Goal: Communication & Community: Answer question/provide support

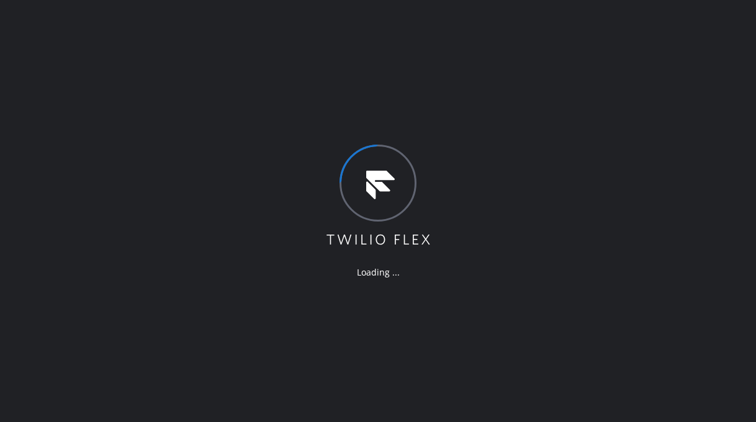
drag, startPoint x: 143, startPoint y: 325, endPoint x: 152, endPoint y: 291, distance: 35.7
click at [143, 325] on div "Loading ..." at bounding box center [378, 211] width 756 height 422
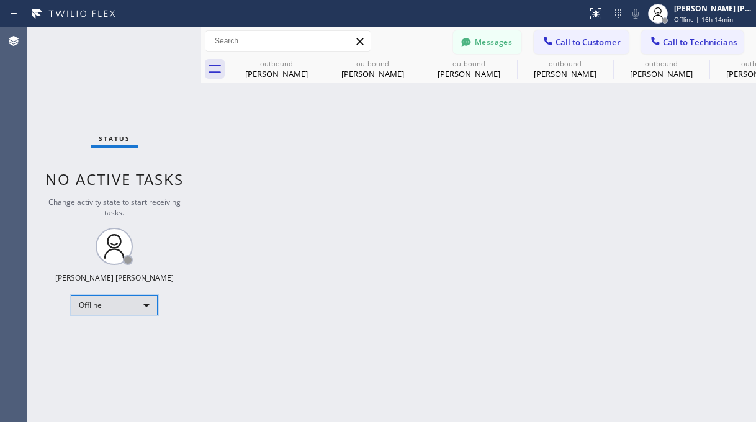
click at [121, 305] on div "Offline" at bounding box center [114, 306] width 87 height 20
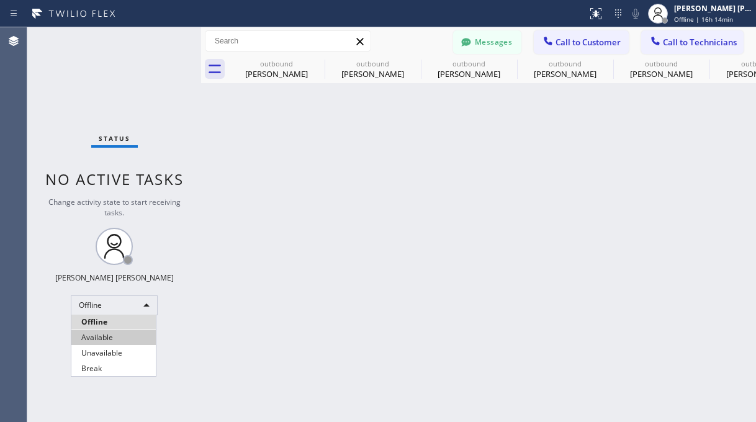
click at [111, 341] on li "Available" at bounding box center [113, 337] width 84 height 15
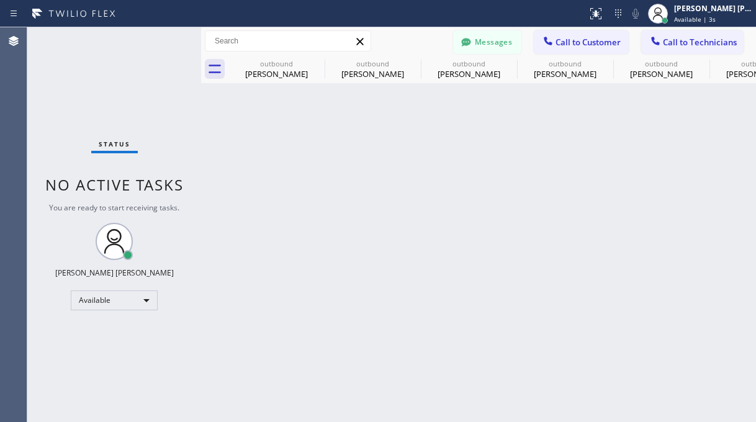
click at [127, 61] on div "Status No active tasks You are ready to start receiving tasks. [PERSON_NAME] [P…" at bounding box center [114, 224] width 174 height 395
click at [569, 42] on span "Call to Customer" at bounding box center [588, 42] width 65 height 11
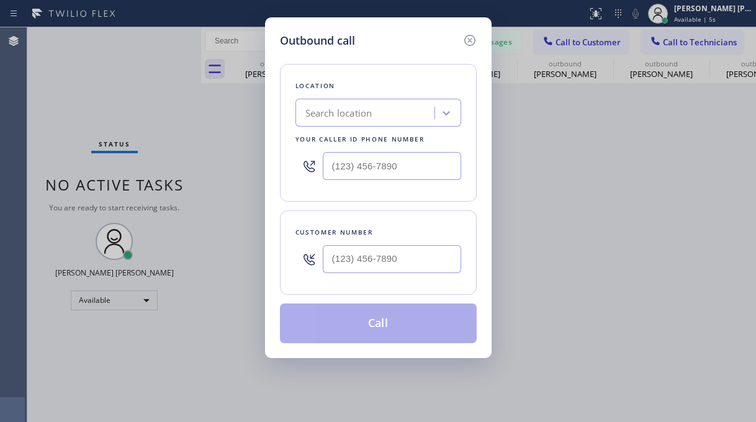
click at [360, 274] on div at bounding box center [392, 259] width 138 height 40
click at [167, 171] on div "Outbound call Location Search location Your caller id phone number Customer num…" at bounding box center [378, 211] width 756 height 422
click at [348, 262] on input "(___) ___-____" at bounding box center [392, 259] width 138 height 28
paste input "408) 823-9884"
type input "[PHONE_NUMBER]"
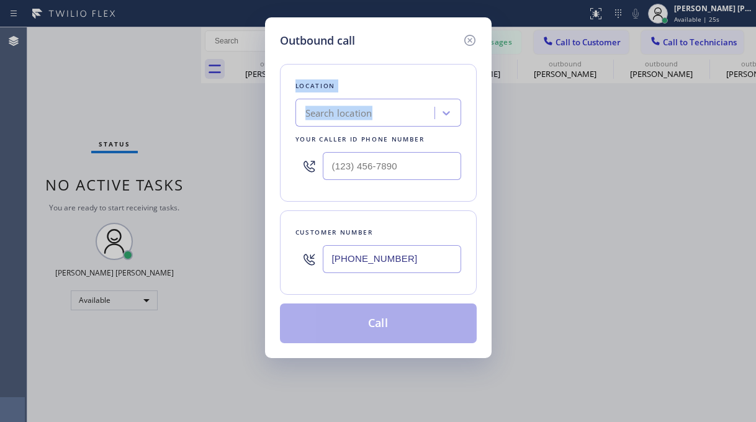
drag, startPoint x: 147, startPoint y: 93, endPoint x: 361, endPoint y: 130, distance: 216.9
click at [147, 94] on div "Outbound call Location Search location Your caller id phone number Customer num…" at bounding box center [378, 211] width 756 height 422
click at [394, 119] on div "Search location" at bounding box center [366, 113] width 135 height 22
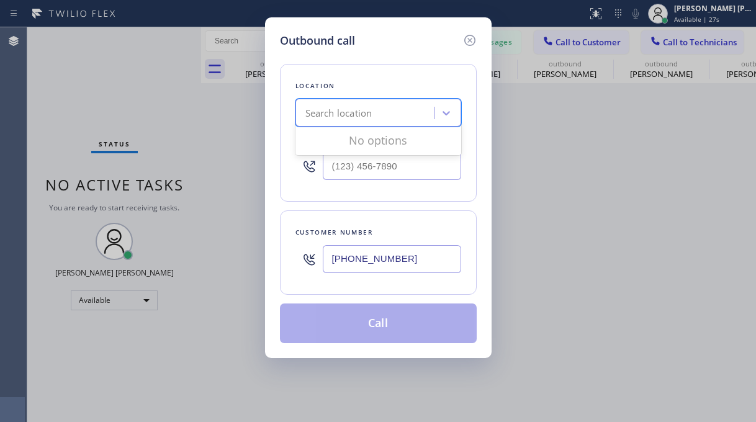
paste input "Electric Wire Services Cupertino"
type input "Electric Wire Services Cupertino"
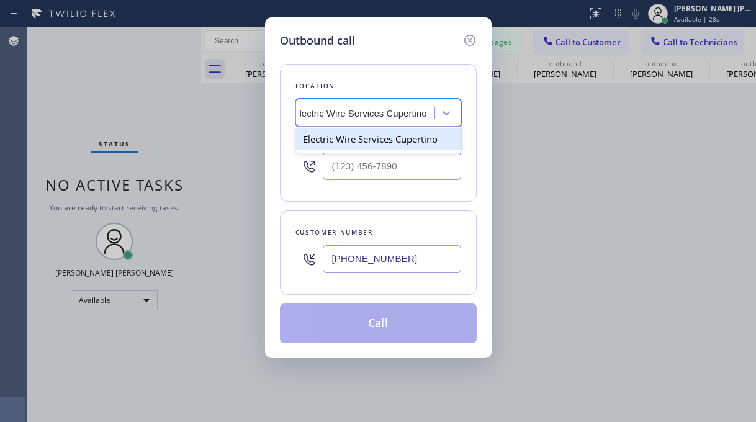
click at [391, 138] on div "Electric Wire Services Cupertino" at bounding box center [379, 139] width 166 height 22
type input "[PHONE_NUMBER]"
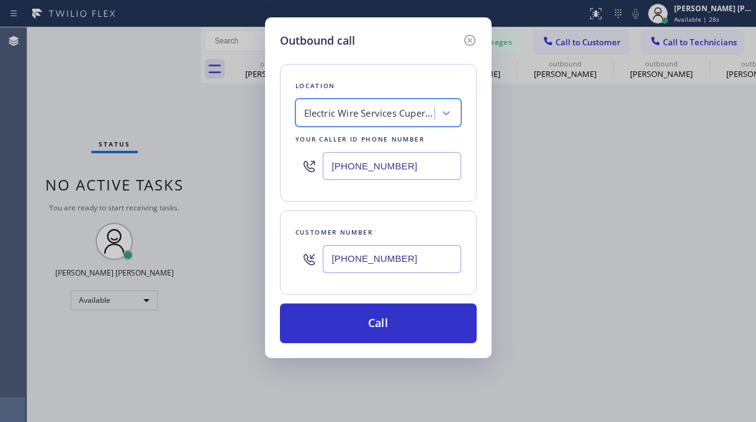
scroll to position [0, 1]
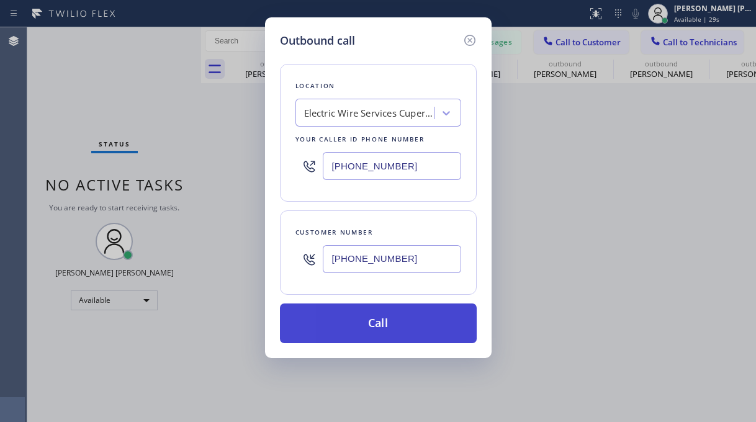
click at [389, 322] on button "Call" at bounding box center [378, 324] width 197 height 40
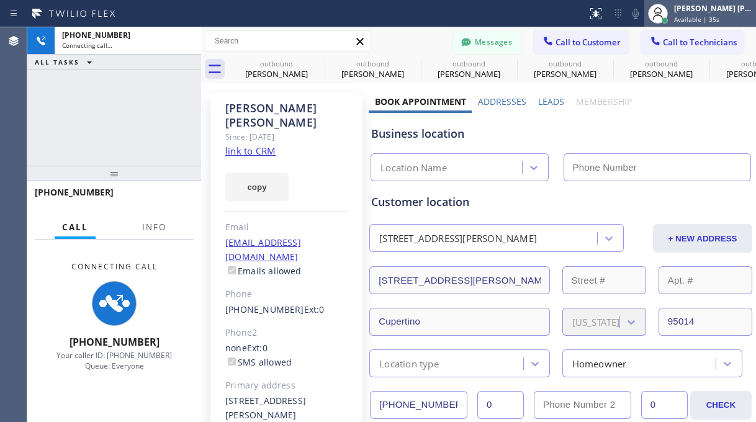
type input "[PHONE_NUMBER]"
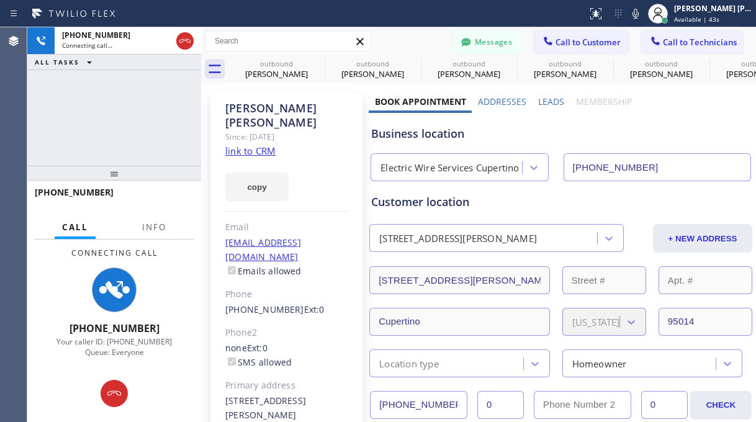
click at [94, 127] on div "[PHONE_NUMBER] Connecting call… ALL TASKS ALL TASKS ACTIVE TASKS TASKS IN WRAP …" at bounding box center [114, 96] width 174 height 138
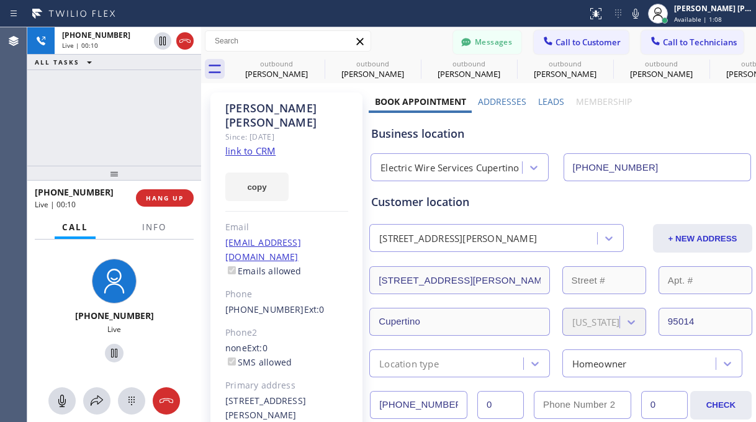
click at [52, 301] on div "[PHONE_NUMBER] Live" at bounding box center [114, 312] width 174 height 145
click at [131, 133] on div "[PHONE_NUMBER] Live | 01:05 ALL TASKS ALL TASKS ACTIVE TASKS TASKS IN WRAP UP" at bounding box center [114, 96] width 174 height 138
click at [89, 97] on div "[PHONE_NUMBER] Live | 01:10 ALL TASKS ALL TASKS ACTIVE TASKS TASKS IN WRAP UP" at bounding box center [114, 96] width 174 height 138
click at [103, 127] on div "[PHONE_NUMBER] Live | 01:13 ALL TASKS ALL TASKS ACTIVE TASKS TASKS IN WRAP UP" at bounding box center [114, 96] width 174 height 138
click at [122, 117] on div "[PHONE_NUMBER] Live | 01:14 ALL TASKS ALL TASKS ACTIVE TASKS TASKS IN WRAP UP" at bounding box center [114, 96] width 174 height 138
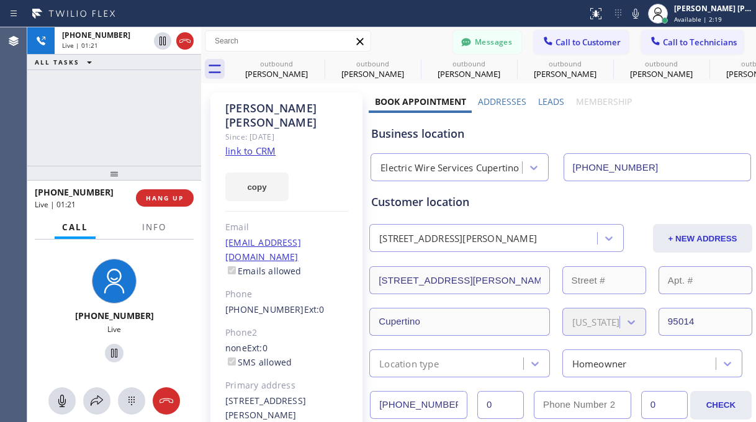
click at [81, 106] on div "[PHONE_NUMBER] Live | 01:21 ALL TASKS ALL TASKS ACTIVE TASKS TASKS IN WRAP UP" at bounding box center [114, 96] width 174 height 138
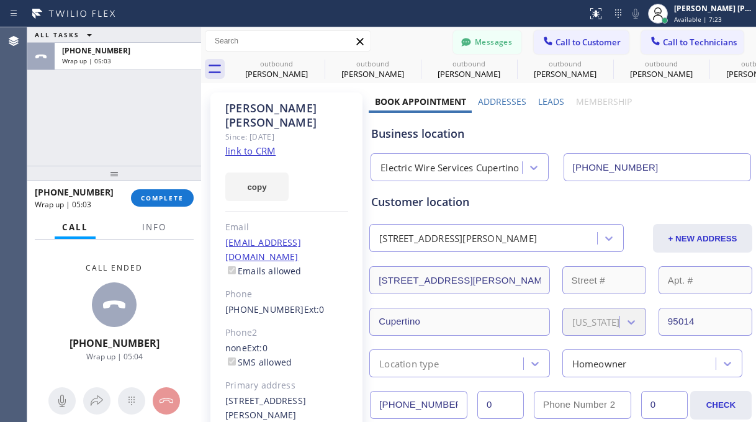
click at [24, 258] on div "Agent Desktop" at bounding box center [13, 224] width 27 height 395
click at [152, 199] on span "COMPLETE" at bounding box center [162, 198] width 43 height 9
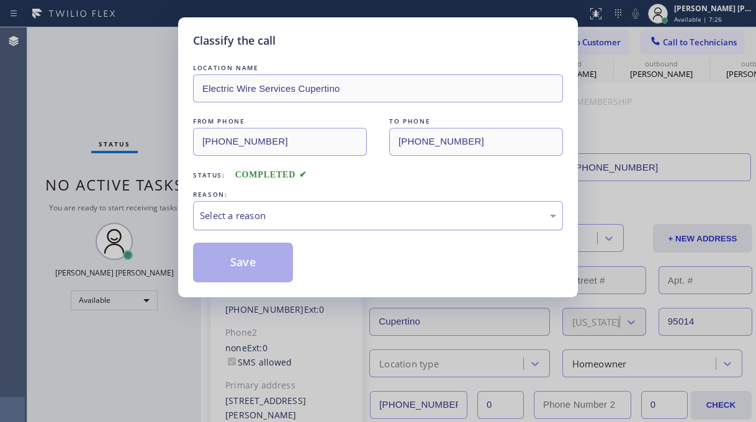
click at [262, 224] on div "Select a reason" at bounding box center [378, 215] width 370 height 29
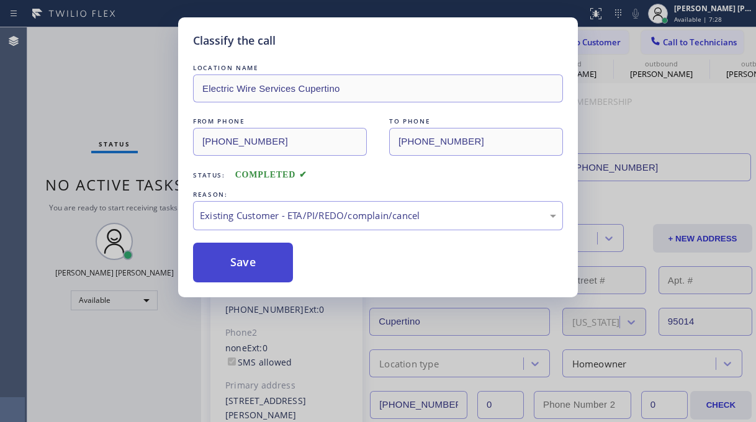
click at [210, 257] on button "Save" at bounding box center [243, 263] width 100 height 40
click at [253, 272] on button "Save" at bounding box center [243, 263] width 100 height 40
click at [243, 259] on button "Save" at bounding box center [243, 263] width 100 height 40
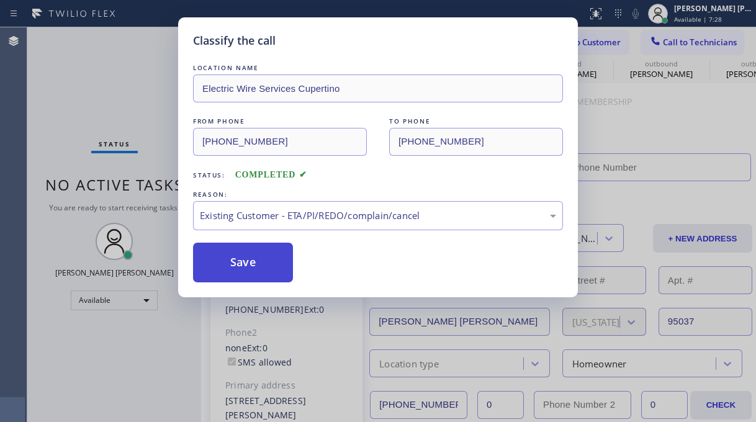
type input "[PHONE_NUMBER]"
click at [58, 84] on div "Status No active tasks You are ready to start receiving tasks. [PERSON_NAME] [P…" at bounding box center [114, 224] width 174 height 395
click at [254, 257] on div "Back to Dashboard Change Sender ID Customers Technicians AV [PERSON_NAME] [DATE…" at bounding box center [478, 224] width 555 height 395
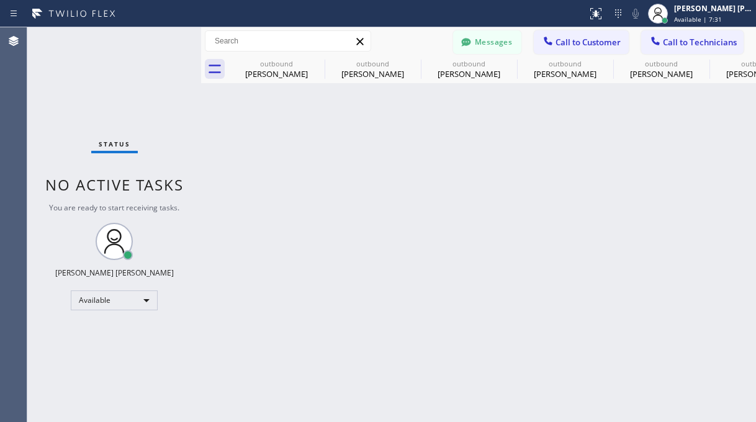
click at [100, 130] on div "Status No active tasks You are ready to start receiving tasks. [PERSON_NAME] [P…" at bounding box center [114, 224] width 174 height 395
click at [133, 292] on div "Available" at bounding box center [114, 301] width 87 height 20
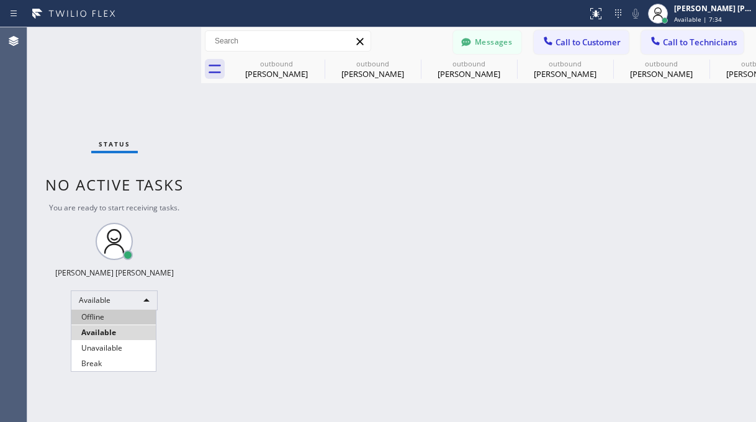
click at [106, 314] on li "Offline" at bounding box center [113, 317] width 84 height 15
